Goal: Transaction & Acquisition: Purchase product/service

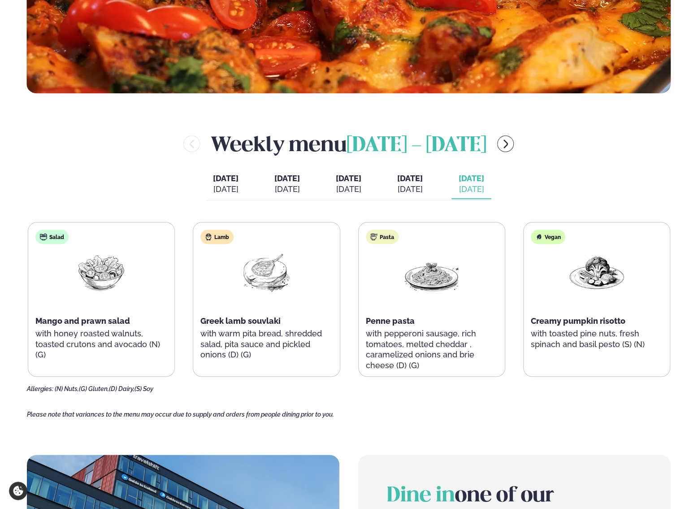
scroll to position [314, 0]
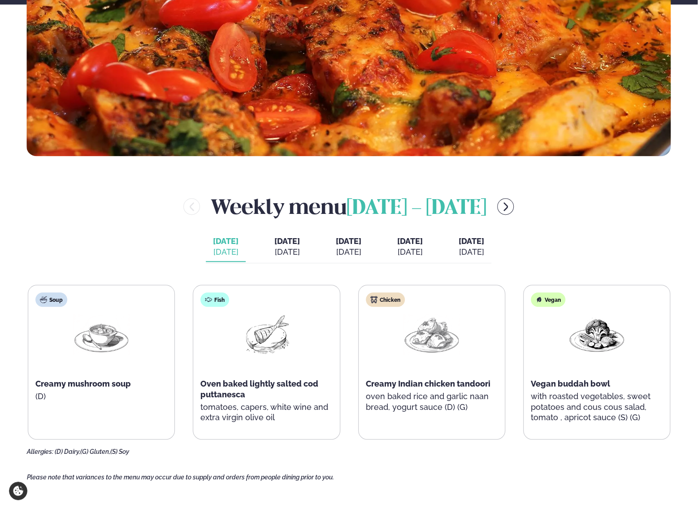
scroll to position [296, 1]
click at [458, 401] on p "oven baked rice and garlic naan bread, yogurt sauce (D) (G)" at bounding box center [432, 402] width 132 height 22
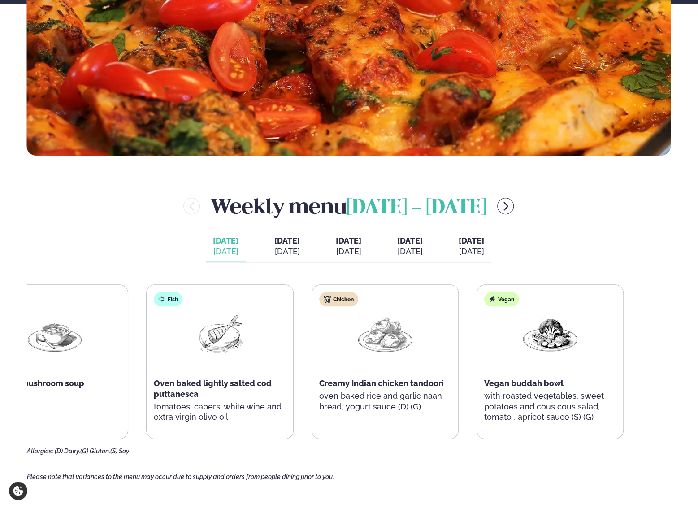
click at [377, 383] on div "Chicken Creamy Indian chicken tandoori oven baked rice and garlic naan bread, y…" at bounding box center [385, 357] width 146 height 144
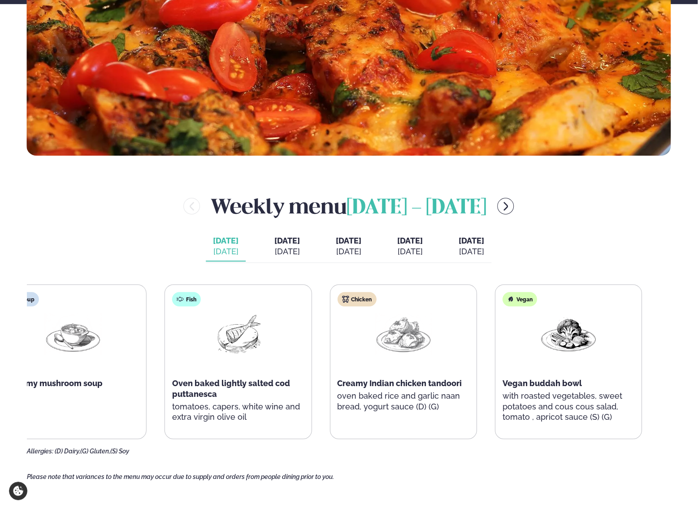
click at [401, 394] on p "oven baked rice and garlic naan bread, yogurt sauce (D) (G)" at bounding box center [403, 402] width 132 height 22
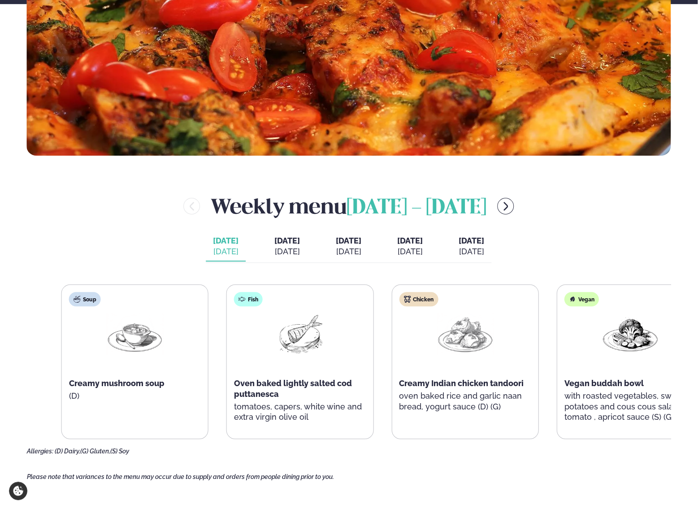
click at [453, 401] on p "oven baked rice and garlic naan bread, yogurt sauce (D) (G)" at bounding box center [465, 402] width 132 height 22
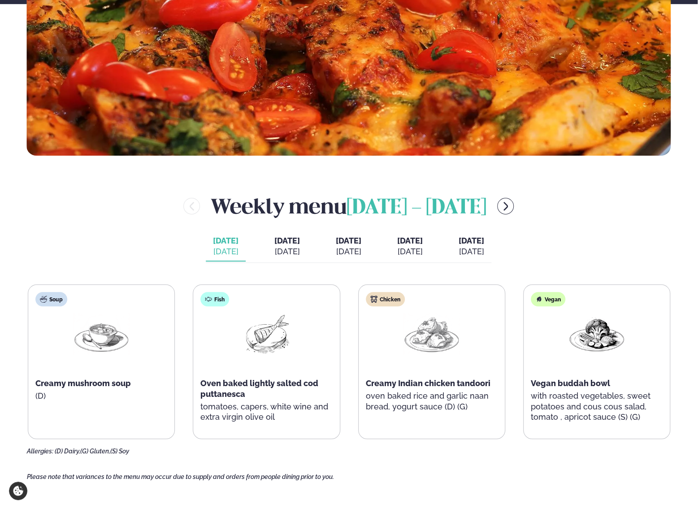
click at [437, 445] on div "Soup Creamy mushroom soup (D) Fish Oven baked lightly salted cod puttanesca tom…" at bounding box center [349, 369] width 644 height 171
